Goal: Task Accomplishment & Management: Use online tool/utility

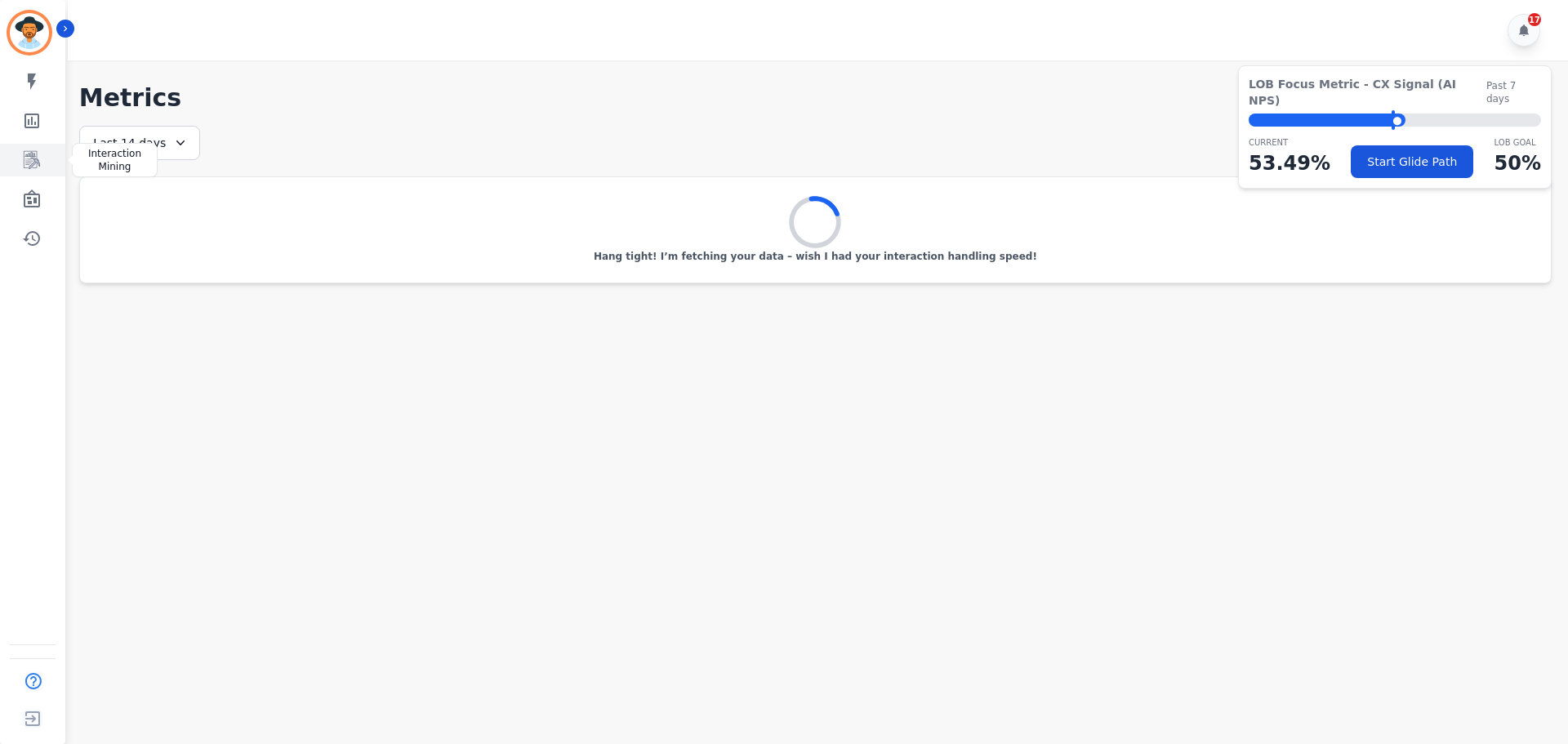
click at [31, 158] on icon "Sidebar" at bounding box center [31, 159] width 20 height 20
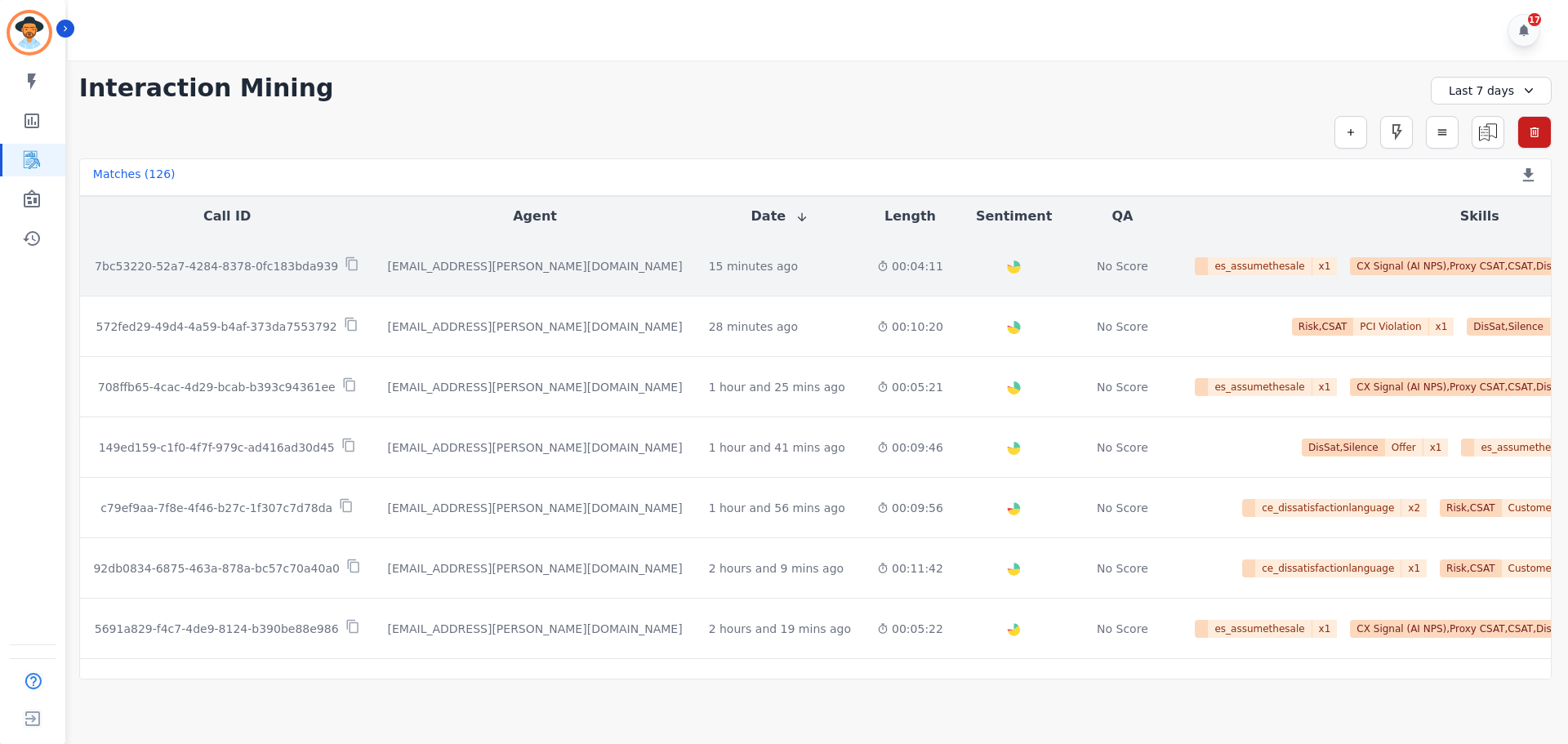
click at [388, 260] on div "[EMAIL_ADDRESS][PERSON_NAME][DOMAIN_NAME]" at bounding box center [535, 266] width 295 height 16
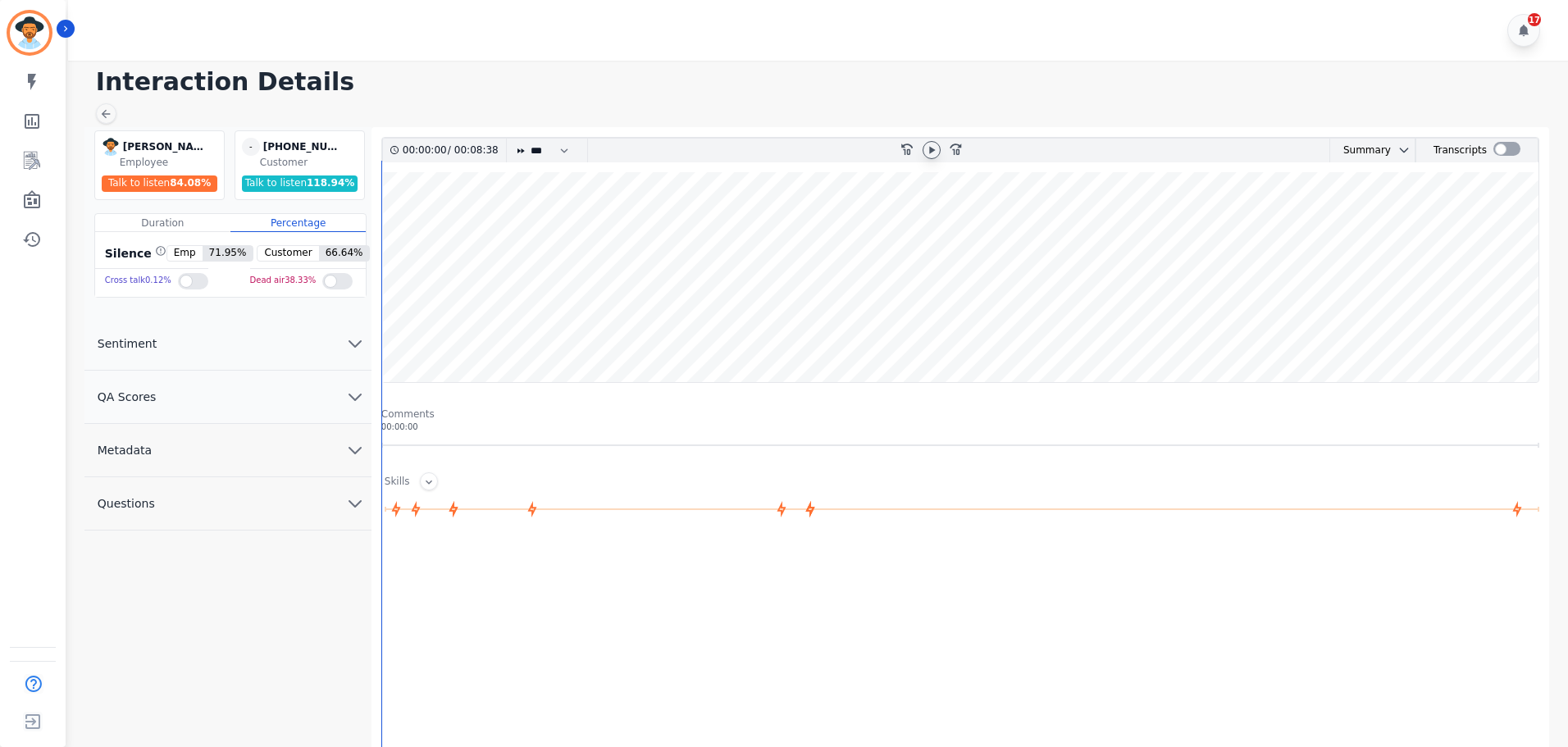
click at [937, 152] on icon at bounding box center [932, 151] width 13 height 13
click at [928, 150] on icon at bounding box center [932, 151] width 13 height 13
